Goal: Navigation & Orientation: Find specific page/section

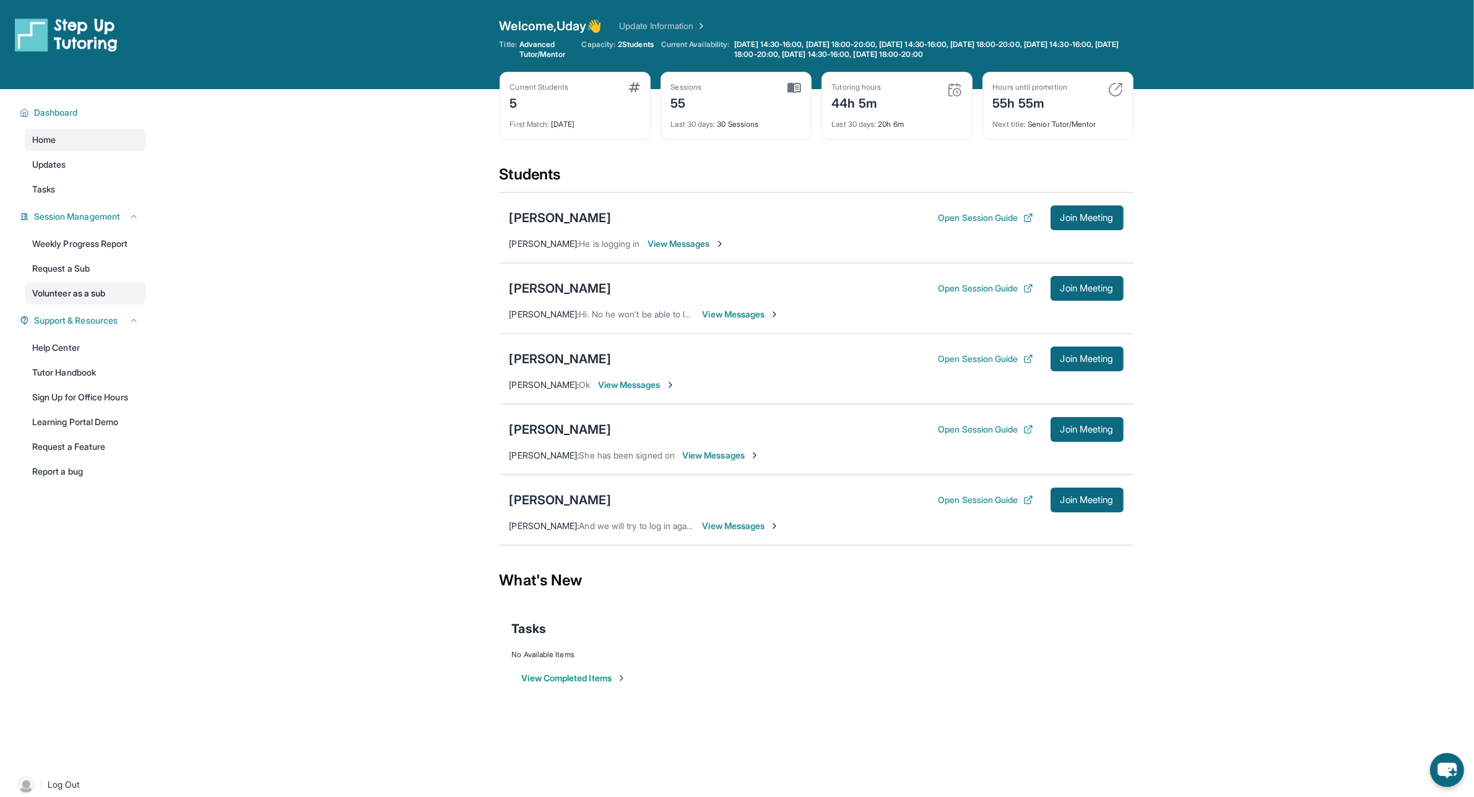
click at [82, 291] on link "Volunteer as a sub" at bounding box center [85, 293] width 121 height 22
click at [69, 268] on link "Request a Sub" at bounding box center [85, 268] width 121 height 22
click at [84, 267] on link "Request a Sub" at bounding box center [85, 268] width 121 height 22
click at [79, 265] on link "Request a Sub" at bounding box center [85, 268] width 121 height 22
click at [79, 270] on link "Request a Sub" at bounding box center [85, 268] width 121 height 22
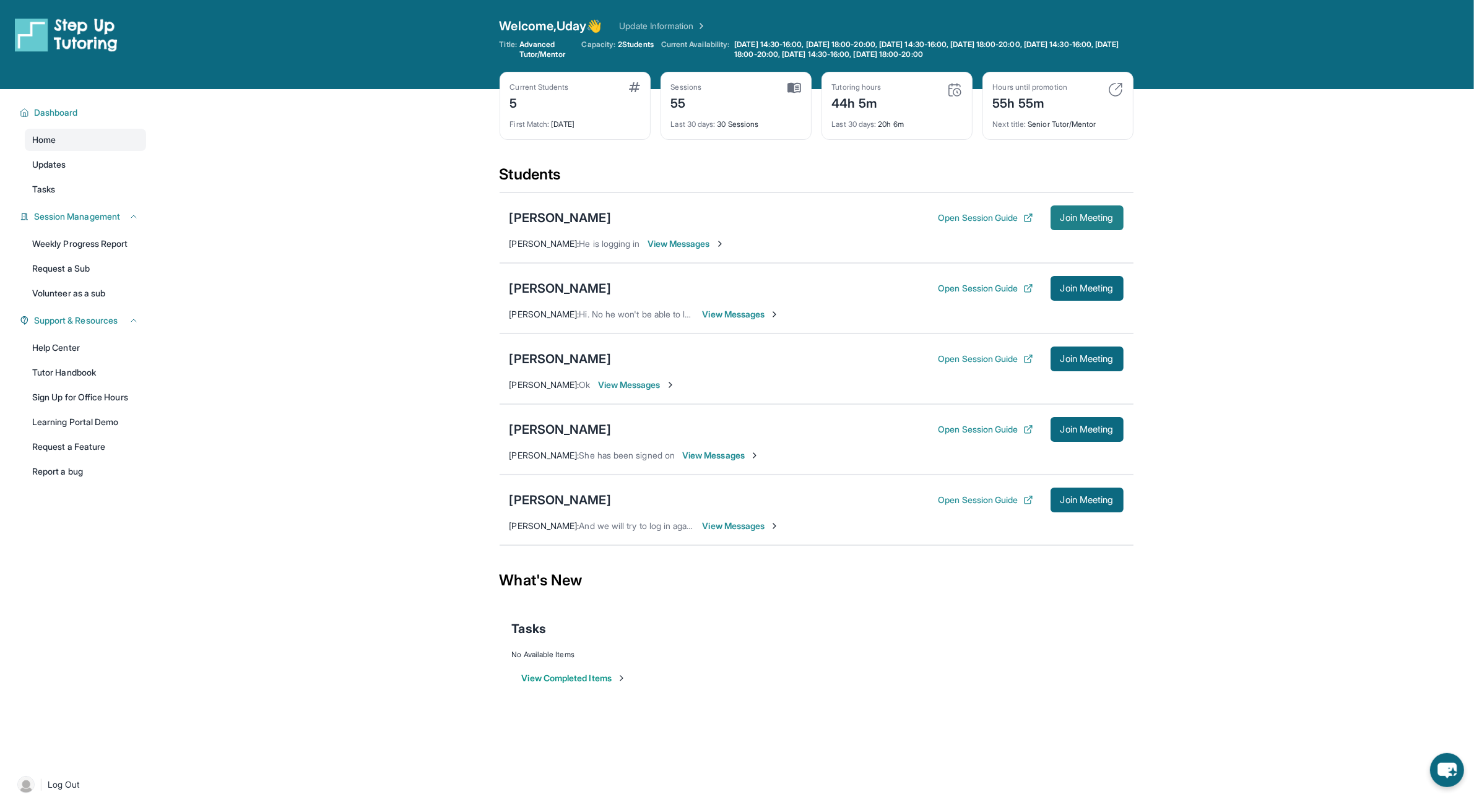
click at [1094, 222] on span "Join Meeting" at bounding box center [1086, 217] width 53 height 7
click at [738, 517] on div "[PERSON_NAME] Open Session Guide Join Meeting [PERSON_NAME] : And we will try t…" at bounding box center [816, 510] width 634 height 71
click at [737, 534] on div "[PERSON_NAME] Open Session Guide Join Meeting [PERSON_NAME] : And we will try t…" at bounding box center [816, 510] width 634 height 71
click at [736, 528] on span "View Messages" at bounding box center [740, 526] width 77 height 12
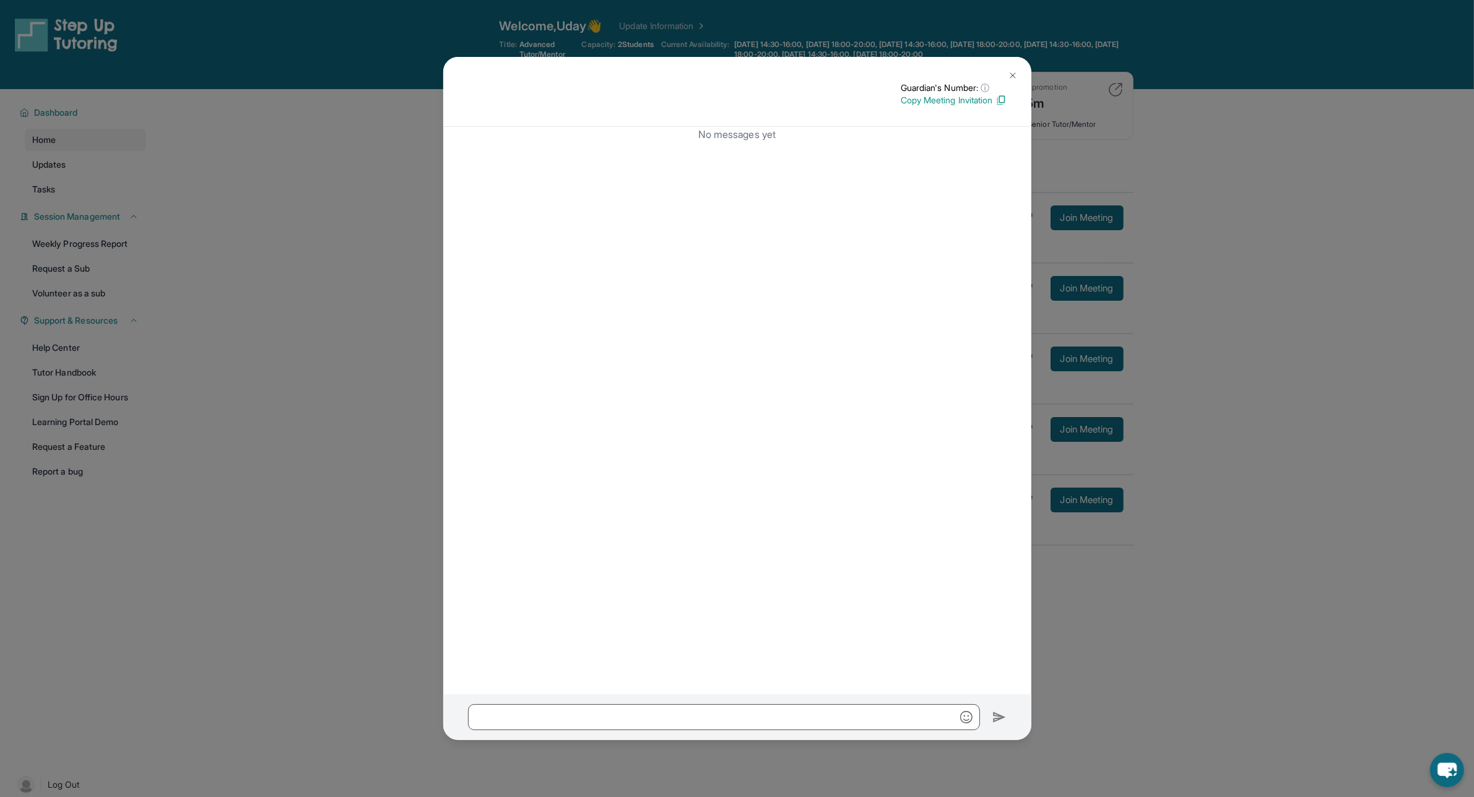
click at [1009, 75] on img at bounding box center [1013, 76] width 10 height 10
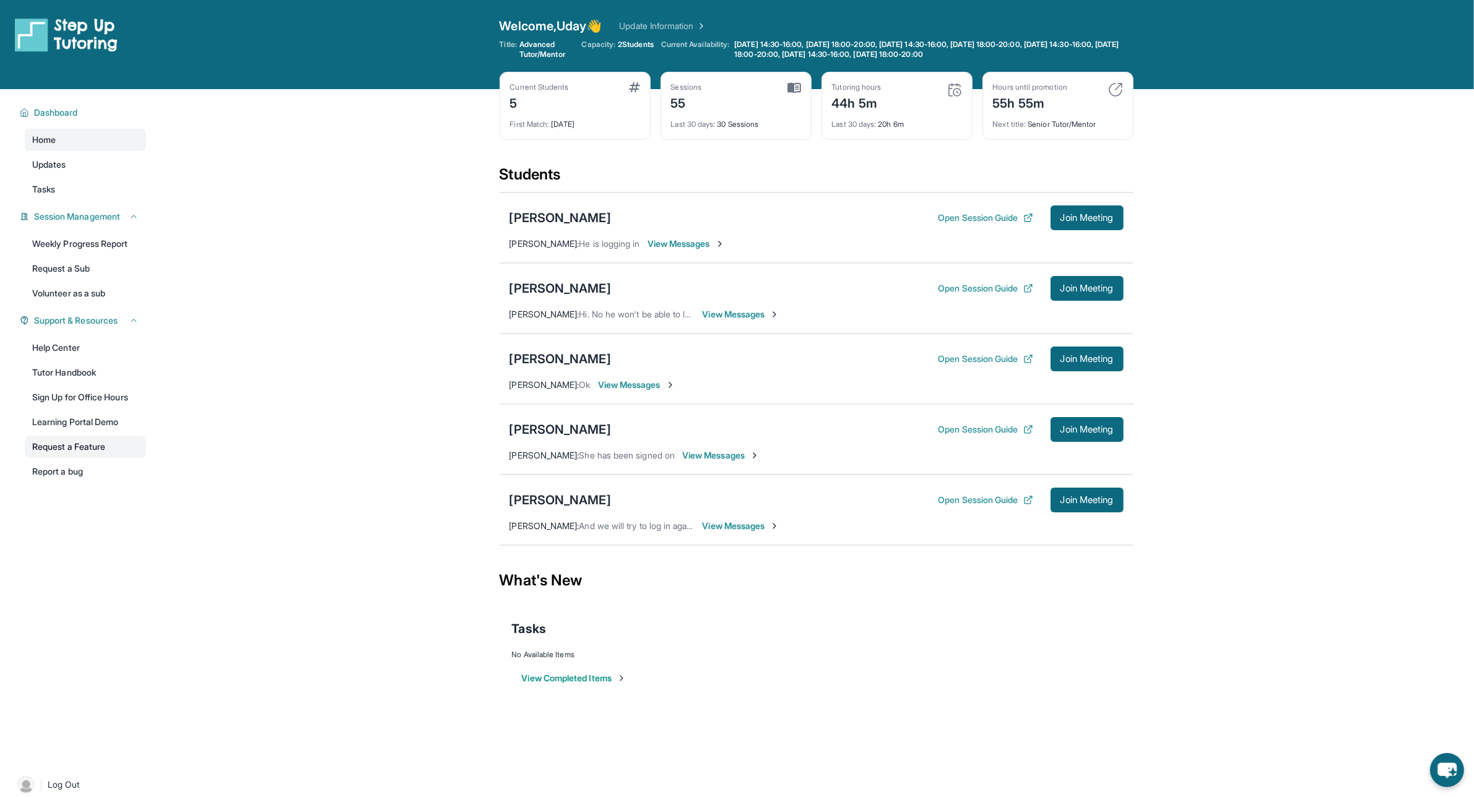
click at [87, 447] on link "Request a Feature" at bounding box center [85, 447] width 121 height 22
click at [65, 444] on link "Request a Feature" at bounding box center [85, 447] width 121 height 22
click at [65, 169] on span "Updates" at bounding box center [49, 164] width 34 height 12
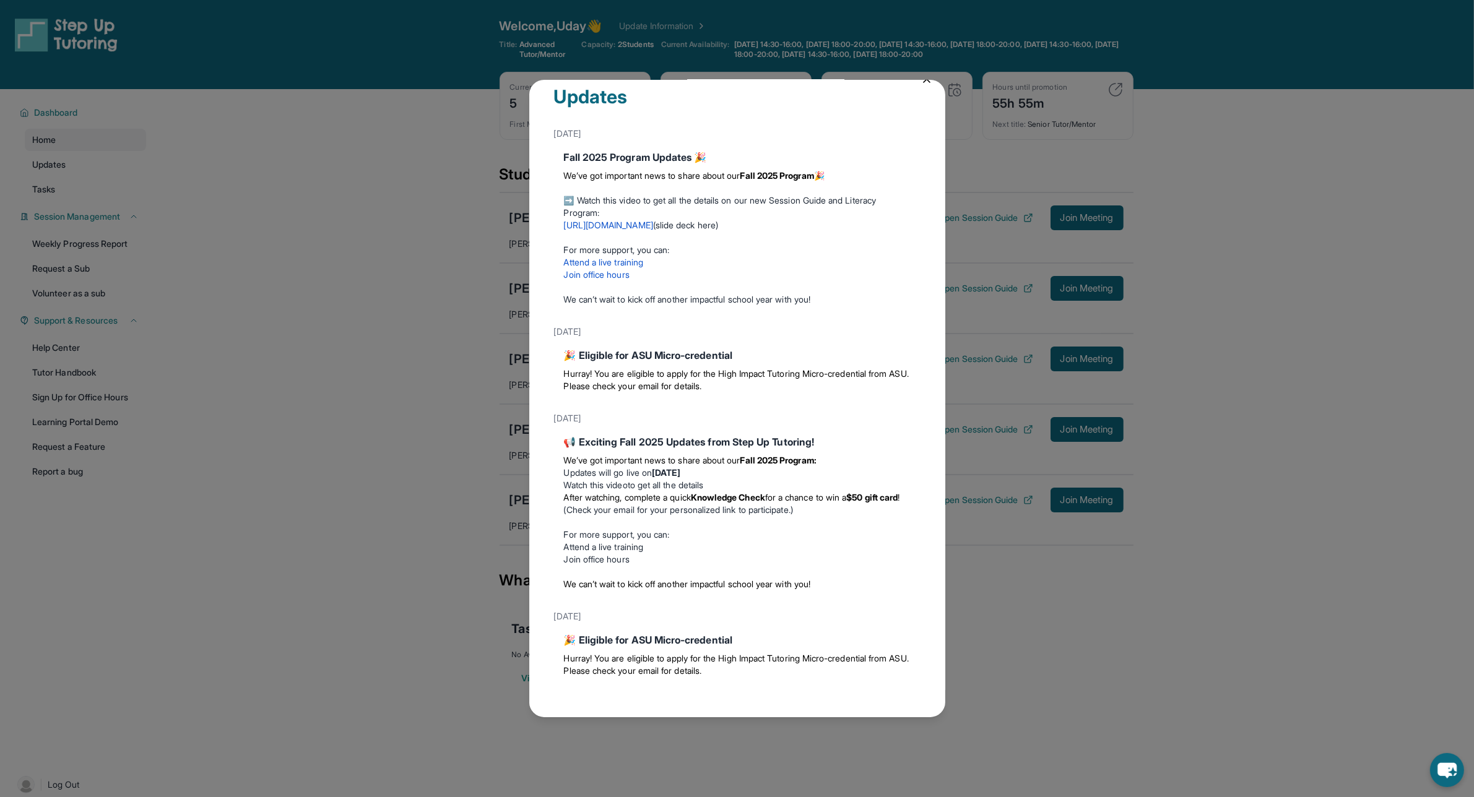
scroll to position [30, 0]
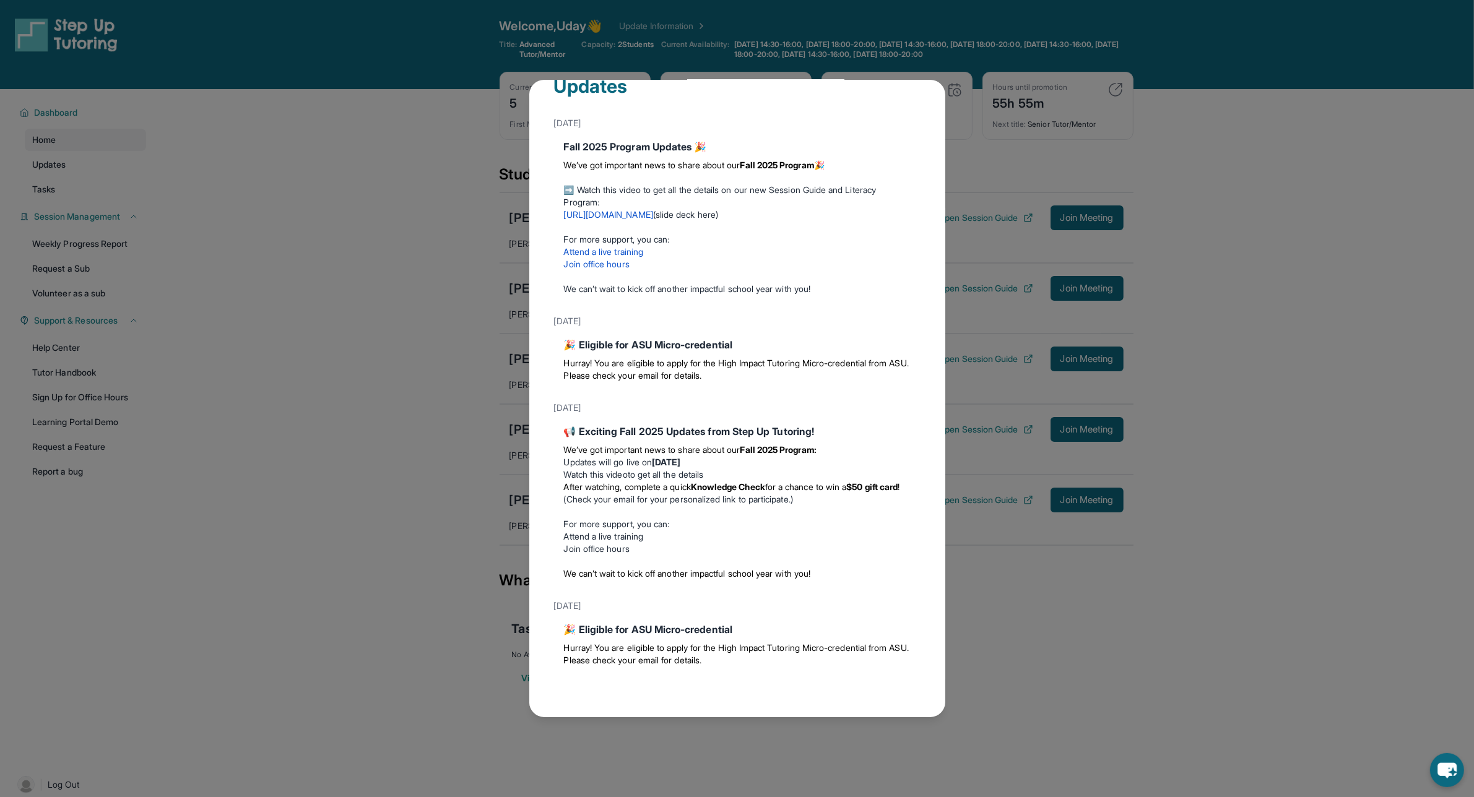
click at [316, 201] on div "Updates [DATE] Fall 2025 Program Updates 🎉 We’ve got important news to share ab…" at bounding box center [737, 398] width 1474 height 797
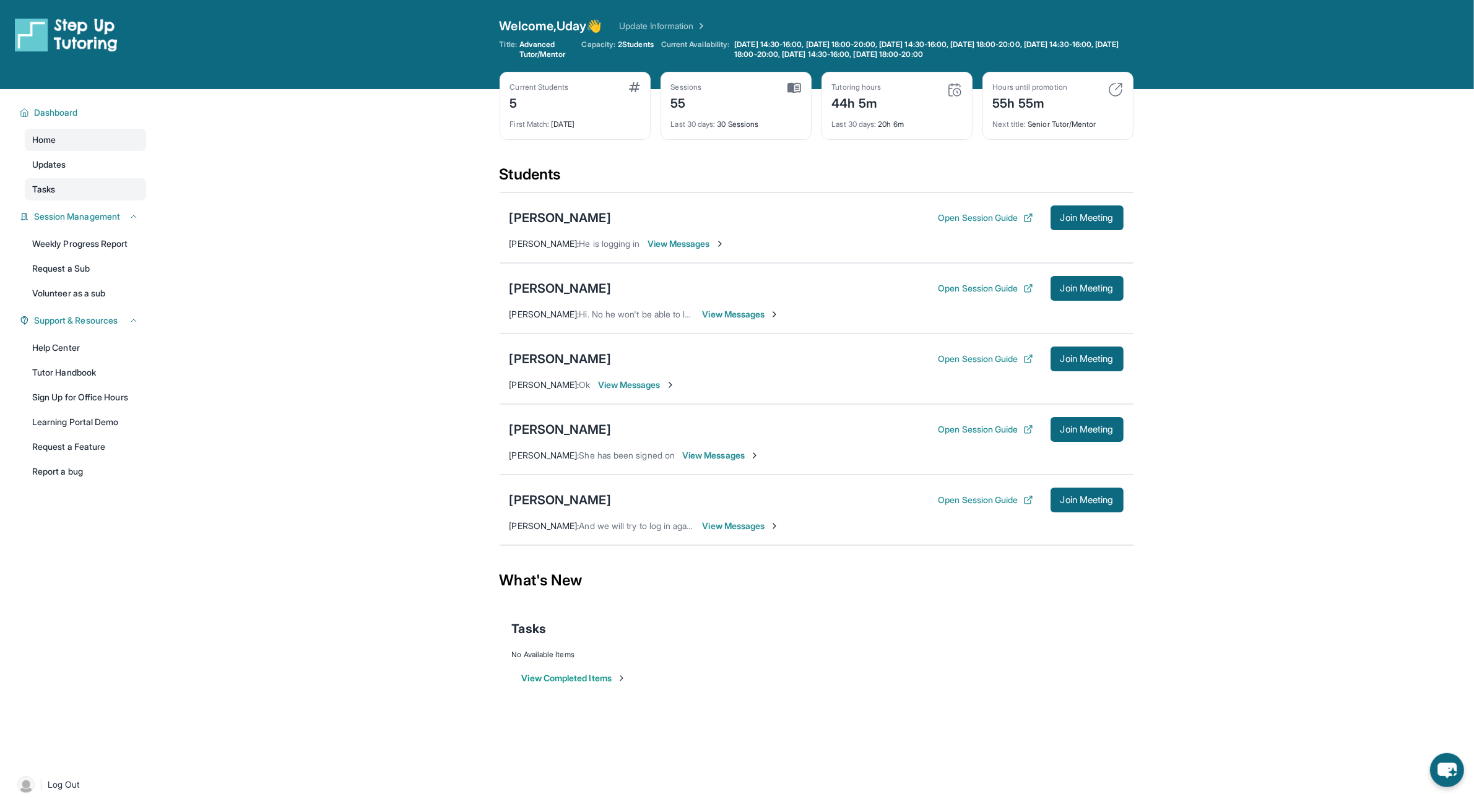
click at [51, 189] on span "Tasks" at bounding box center [43, 189] width 23 height 12
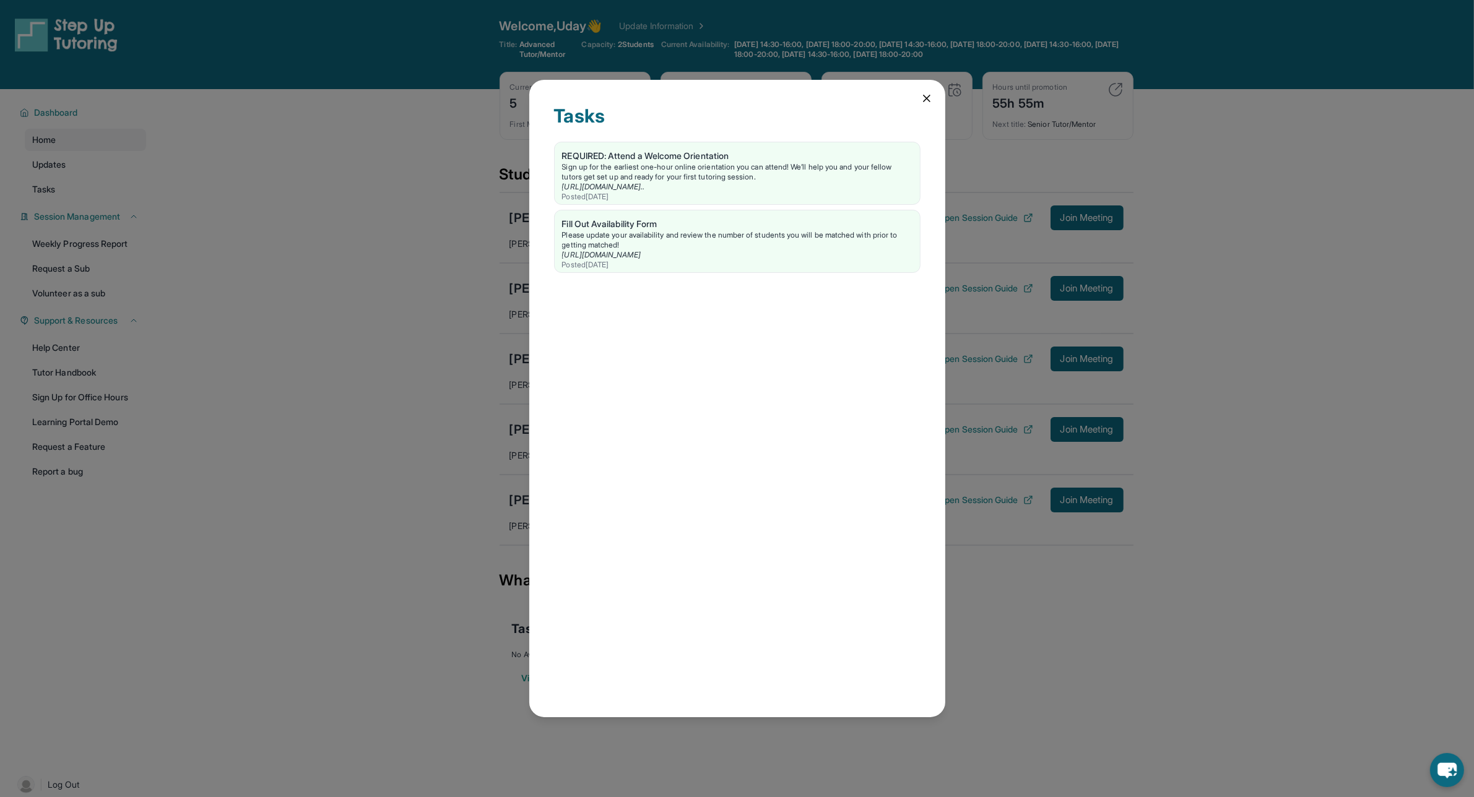
click at [932, 93] on icon at bounding box center [926, 98] width 12 height 12
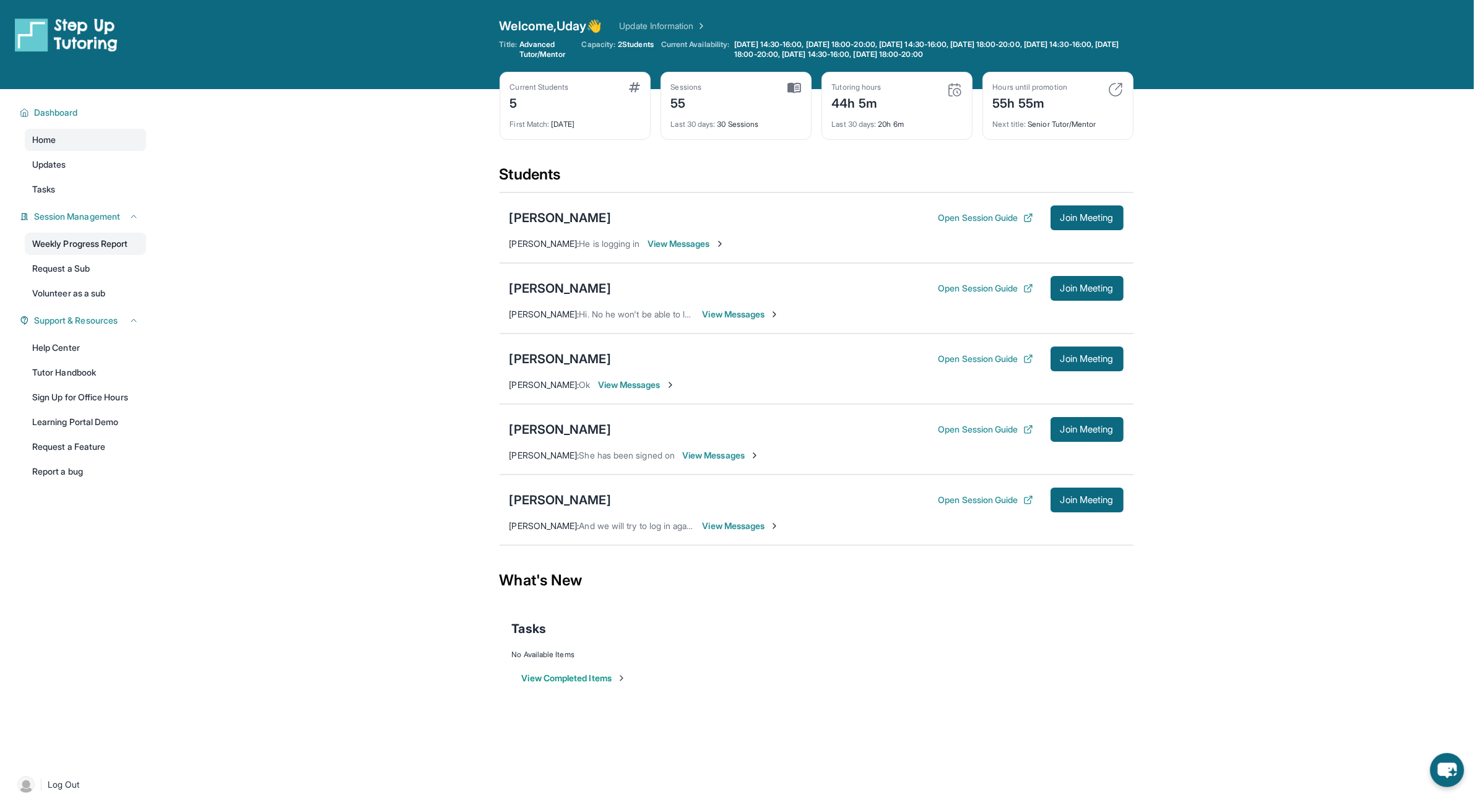
click at [112, 241] on link "Weekly Progress Report" at bounding box center [85, 244] width 121 height 22
click at [728, 319] on span "View Messages" at bounding box center [740, 314] width 77 height 12
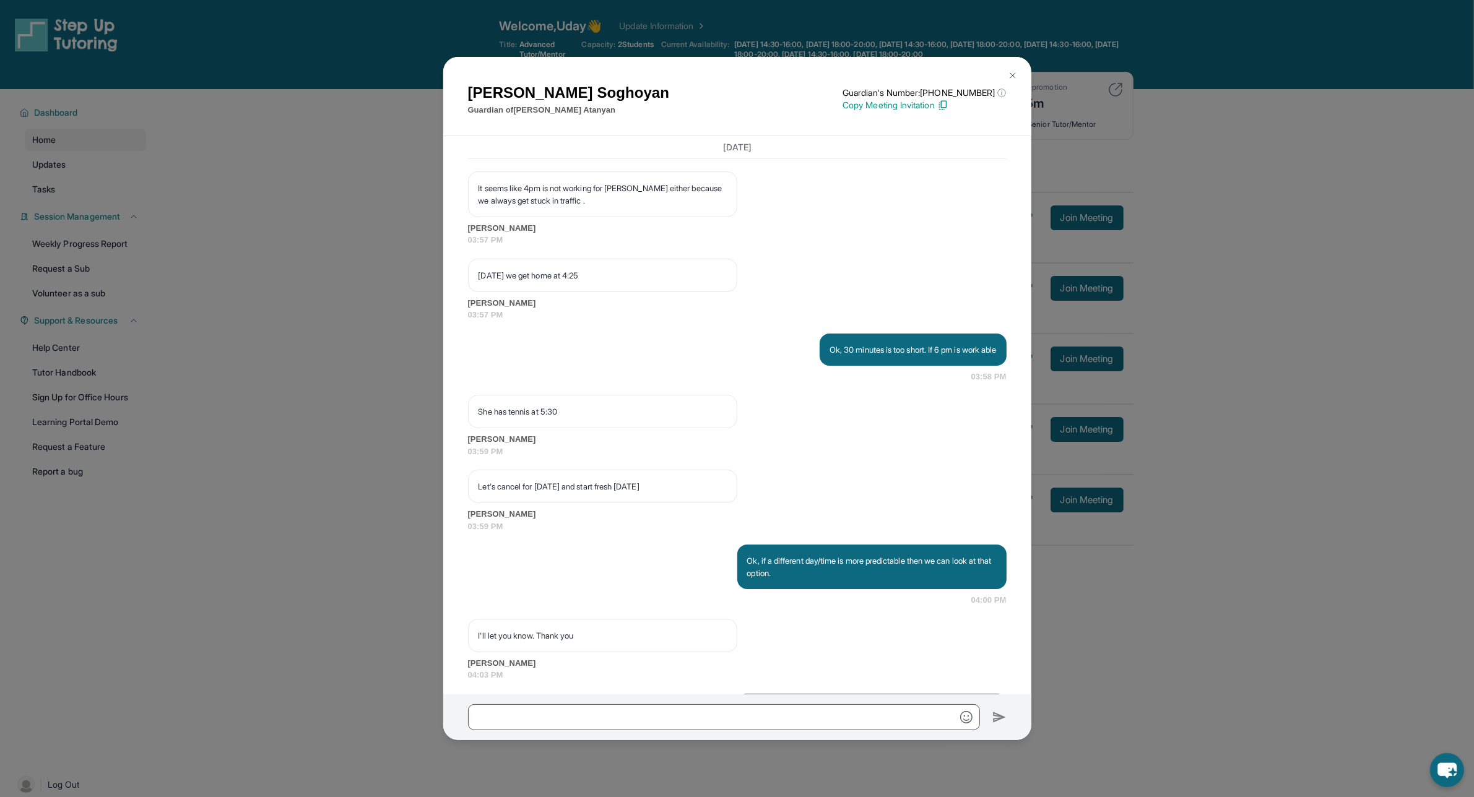
scroll to position [10487, 0]
